Goal: Task Accomplishment & Management: Use online tool/utility

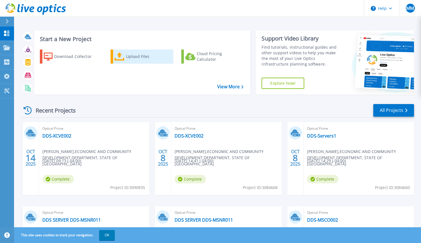
click at [133, 61] on div "Upload Files" at bounding box center [148, 56] width 45 height 11
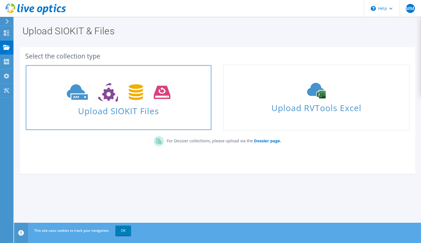
click at [144, 96] on icon at bounding box center [119, 92] width 104 height 19
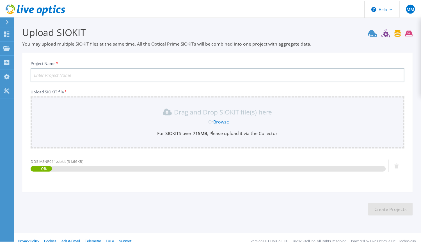
scroll to position [8, 0]
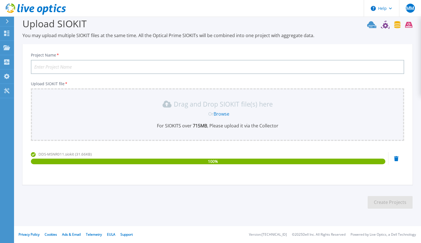
click at [170, 66] on input "Project Name *" at bounding box center [217, 67] width 373 height 14
type input "DDS-MSNR011"
click at [384, 199] on button "Create Projects" at bounding box center [390, 202] width 45 height 13
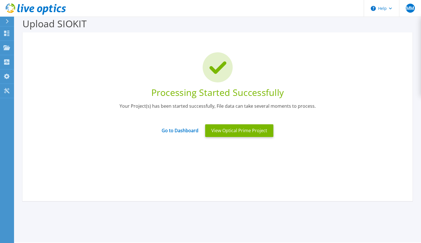
click at [161, 110] on div "Your Project(s) has been started successfully, File data can take several momen…" at bounding box center [217, 110] width 373 height 14
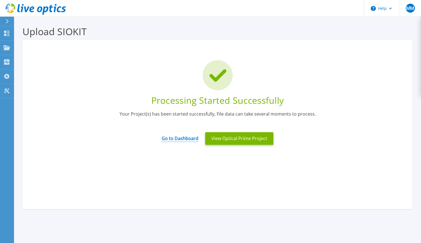
click at [186, 139] on link "Go to Dashboard" at bounding box center [180, 136] width 37 height 11
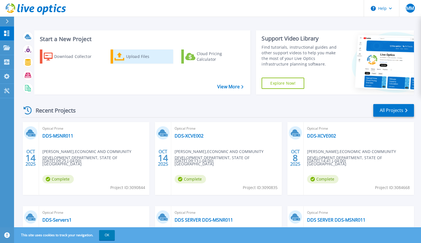
click at [132, 63] on link "Upload Files" at bounding box center [142, 56] width 63 height 14
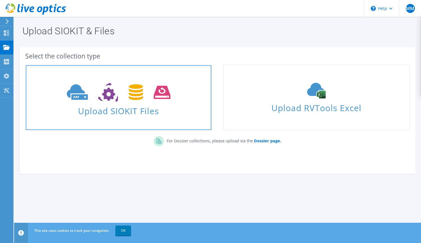
click at [122, 100] on icon at bounding box center [119, 92] width 104 height 19
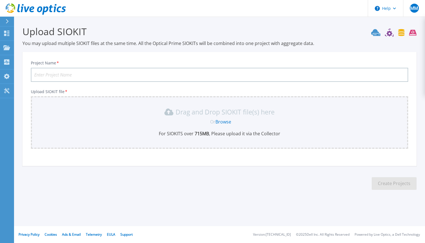
click at [215, 138] on div "Drag and Drop SIOKIT file(s) here Or Browse For SIOKITS over 715 MB , Please up…" at bounding box center [220, 122] width 378 height 53
click at [213, 119] on span "Or" at bounding box center [212, 121] width 5 height 6
click at [187, 103] on div "Drag and Drop SIOKIT file(s) here Or Browse For SIOKITS over 715 MB , Please up…" at bounding box center [220, 122] width 378 height 53
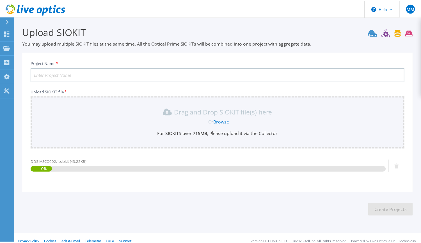
scroll to position [8, 0]
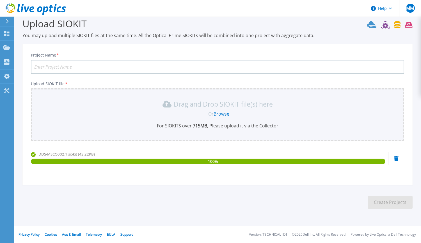
click at [131, 70] on input "Project Name *" at bounding box center [217, 67] width 373 height 14
type input "DDS-MSCO002"
click at [387, 203] on button "Create Projects" at bounding box center [390, 202] width 45 height 13
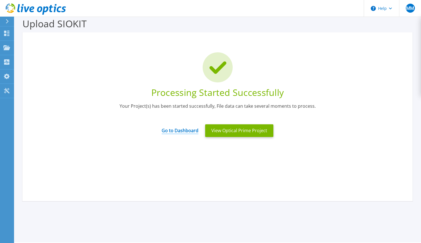
click at [188, 129] on link "Go to Dashboard" at bounding box center [180, 128] width 37 height 11
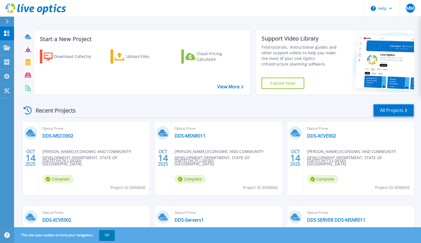
click at [389, 110] on link "All Projects" at bounding box center [393, 110] width 41 height 13
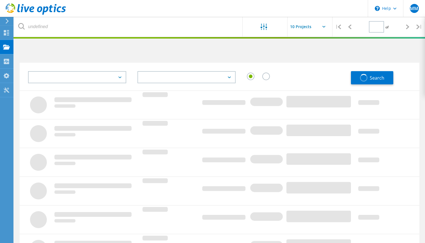
type input "1"
